Goal: Task Accomplishment & Management: Use online tool/utility

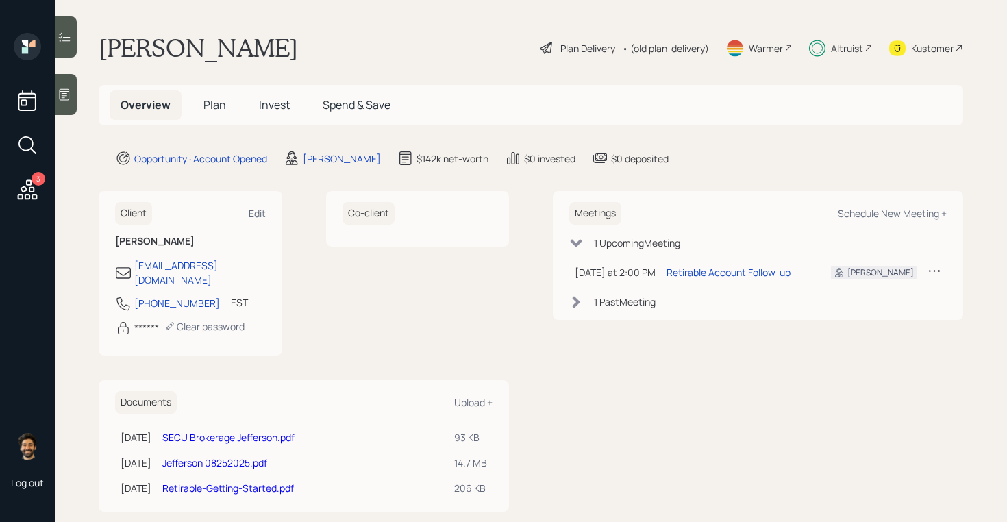
click at [276, 103] on span "Invest" at bounding box center [274, 104] width 31 height 15
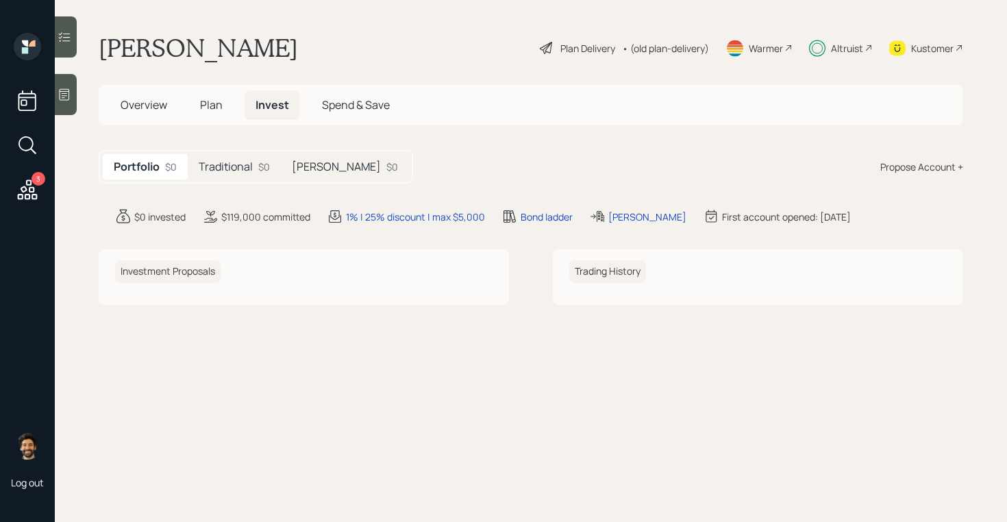
click at [238, 173] on h5 "Traditional" at bounding box center [226, 166] width 54 height 13
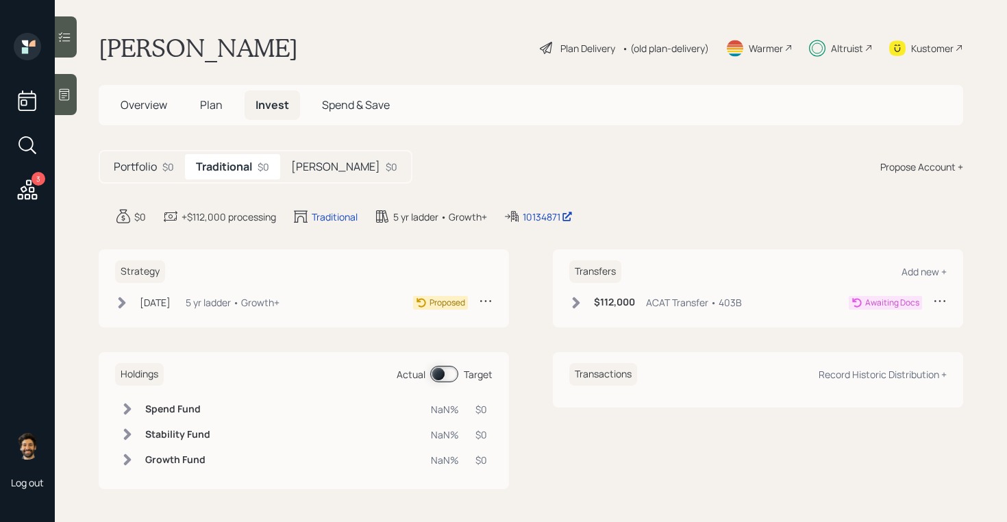
click at [253, 301] on div "5 yr ladder • Growth+" at bounding box center [233, 302] width 94 height 14
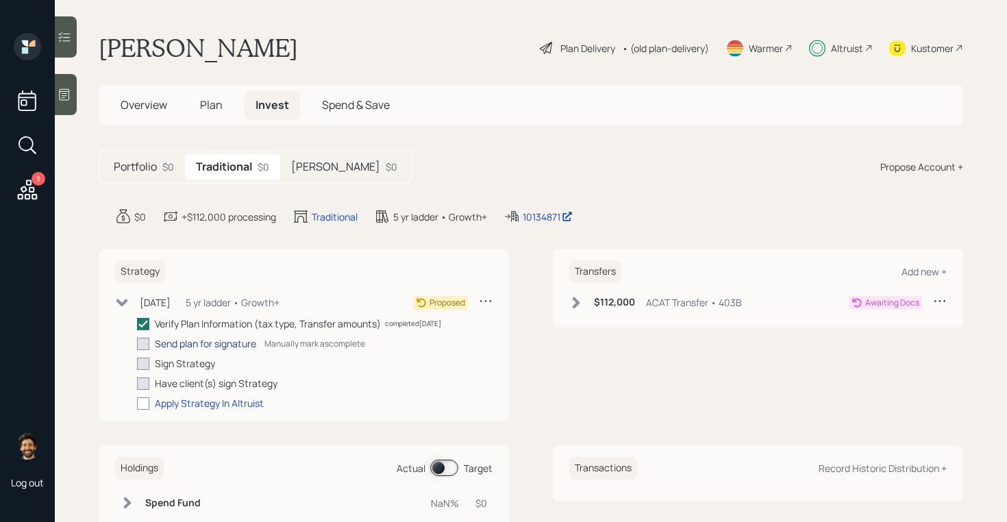
click at [220, 349] on div "Send plan for signature" at bounding box center [205, 343] width 101 height 14
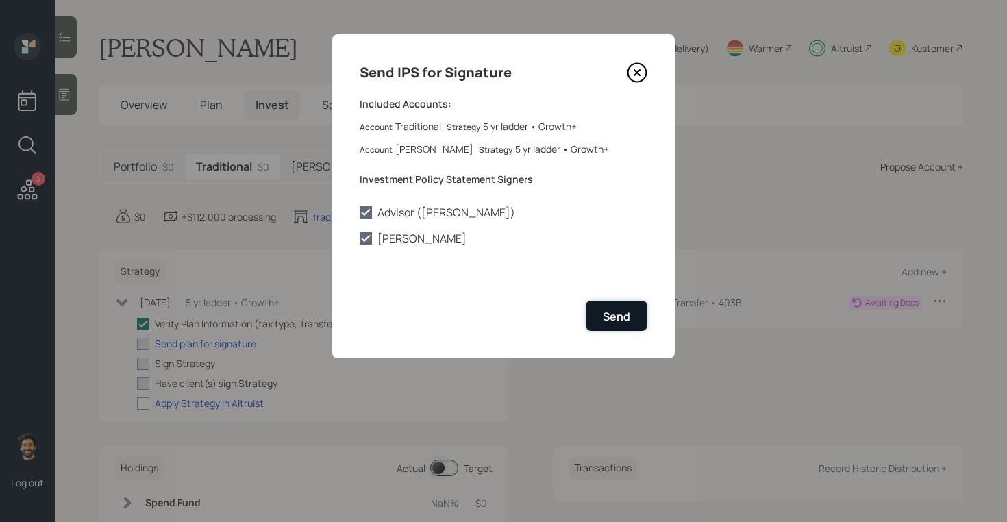
click at [623, 310] on div "Send" at bounding box center [616, 316] width 27 height 15
checkbox input "true"
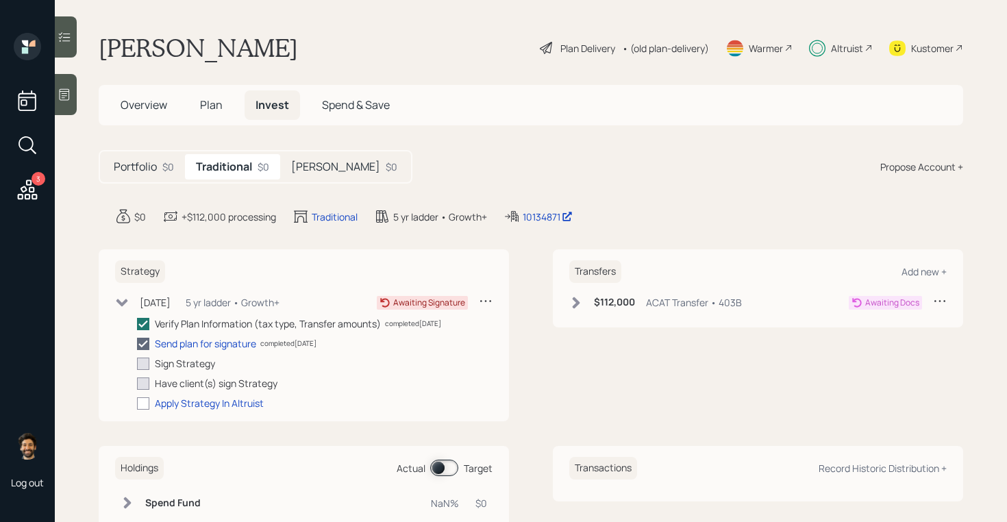
click at [197, 101] on h5 "Plan" at bounding box center [211, 104] width 45 height 29
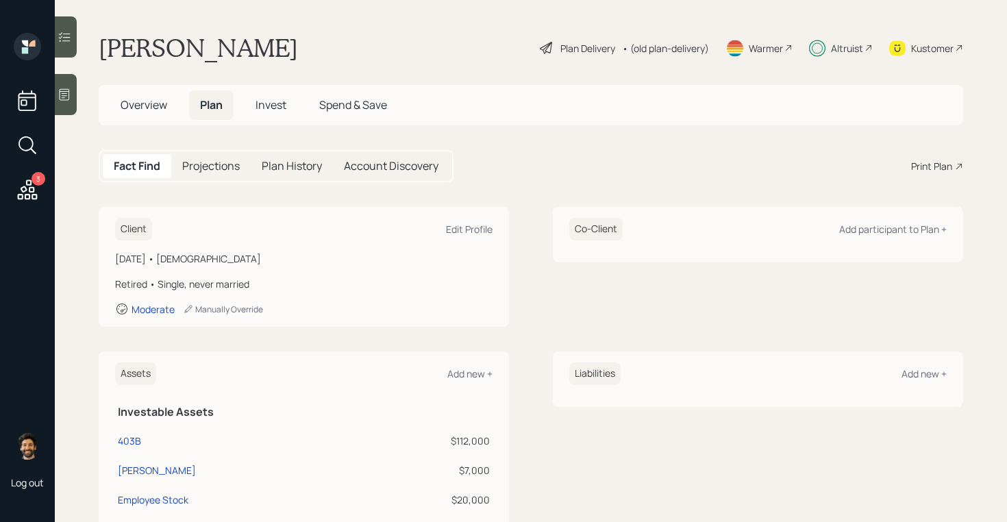
click at [140, 109] on span "Overview" at bounding box center [144, 104] width 47 height 15
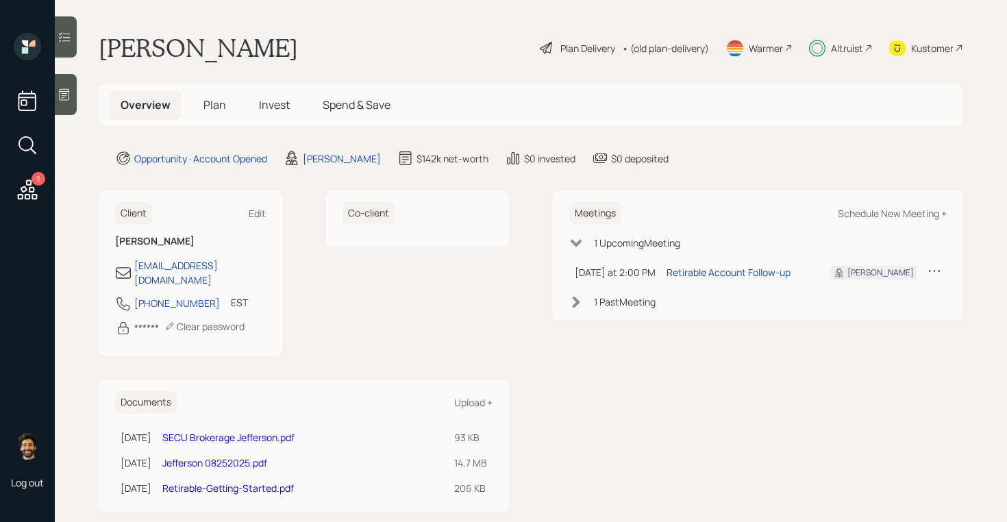
scroll to position [10, 0]
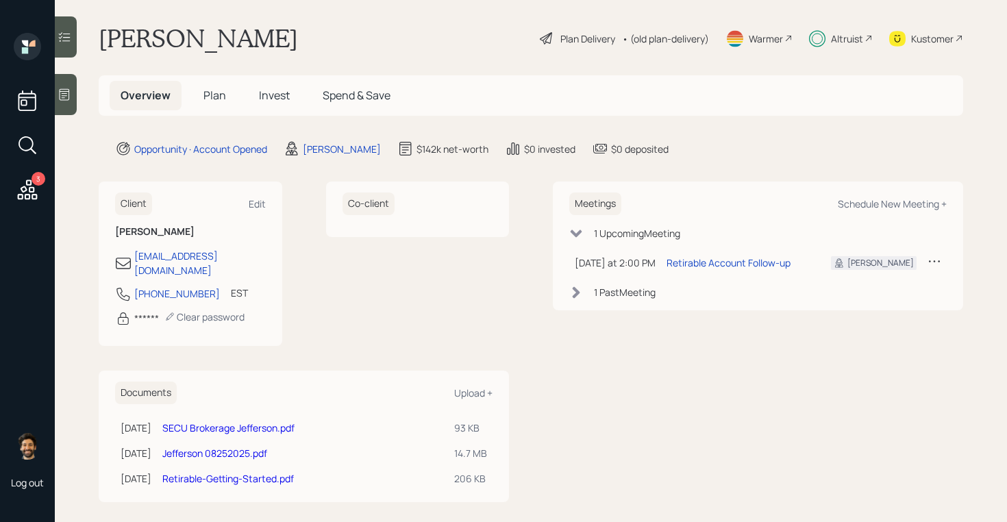
click at [233, 421] on link "SECU Brokerage Jefferson.pdf" at bounding box center [228, 427] width 132 height 13
click at [223, 421] on link "SECU Brokerage Jefferson.pdf" at bounding box center [228, 427] width 132 height 13
